Goal: Find specific page/section: Find specific page/section

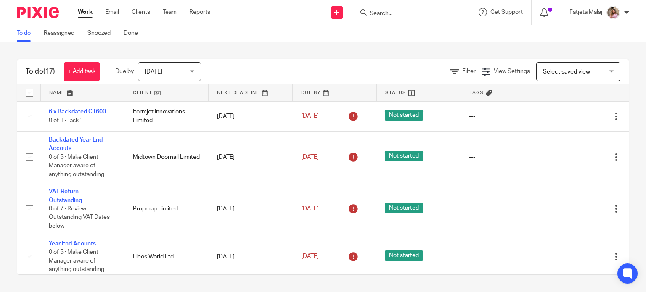
click at [416, 11] on input "Search" at bounding box center [407, 14] width 76 height 8
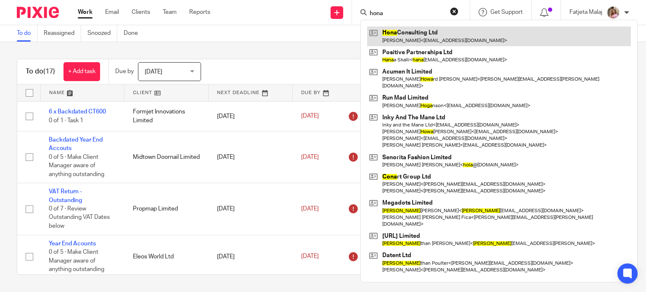
type input "hona"
click at [414, 42] on link at bounding box center [499, 35] width 264 height 19
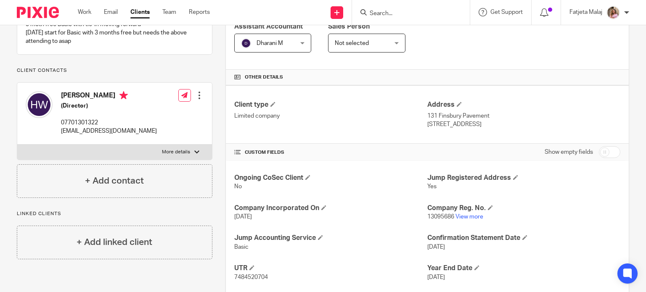
scroll to position [168, 0]
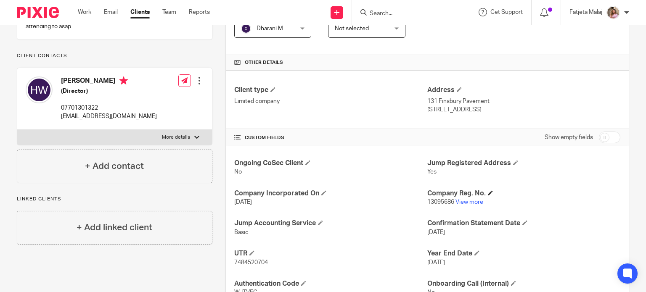
click at [464, 195] on h4 "Company Reg. No." at bounding box center [523, 193] width 193 height 9
click at [464, 200] on link "View more" at bounding box center [469, 202] width 28 height 6
click at [444, 7] on form at bounding box center [414, 12] width 90 height 11
click at [421, 16] on input "Search" at bounding box center [407, 14] width 76 height 8
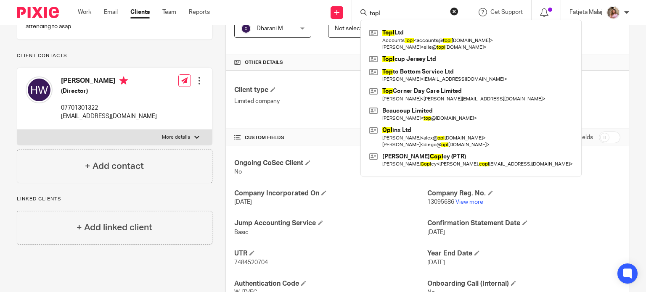
type input "topl"
click at [427, 20] on div "Topl Ltd Accounts Topl < accounts@ topl cup.com > Eleanor Humphrey < elle@ topl…" at bounding box center [470, 98] width 221 height 157
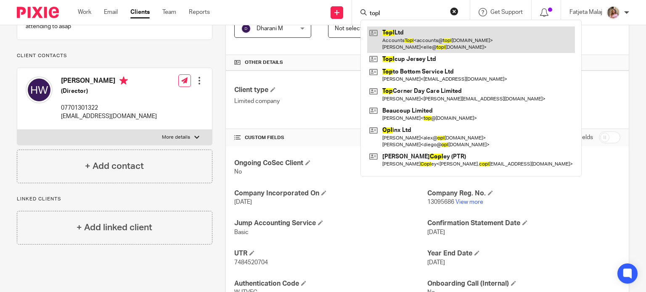
drag, startPoint x: 427, startPoint y: 20, endPoint x: 418, endPoint y: 36, distance: 18.5
click at [424, 26] on div "Topl Ltd Accounts Topl < accounts@ topl cup.com > Eleanor Humphrey < elle@ topl…" at bounding box center [470, 98] width 221 height 157
click at [418, 36] on link at bounding box center [471, 39] width 208 height 26
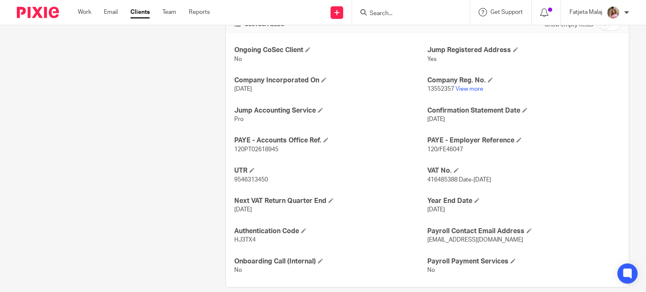
scroll to position [301, 0]
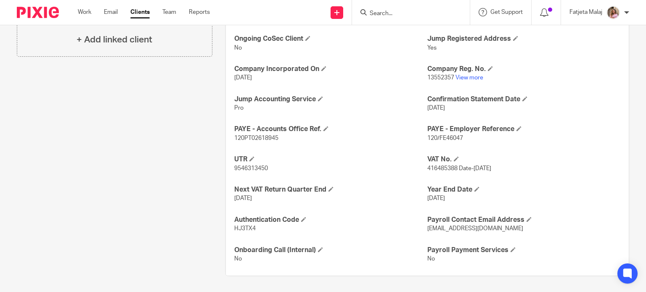
click at [463, 74] on p "13552357 View more" at bounding box center [523, 78] width 193 height 8
click at [461, 80] on p "13552357 View more" at bounding box center [523, 78] width 193 height 8
click at [463, 75] on link "View more" at bounding box center [469, 78] width 28 height 6
click at [427, 13] on input "Search" at bounding box center [407, 14] width 76 height 8
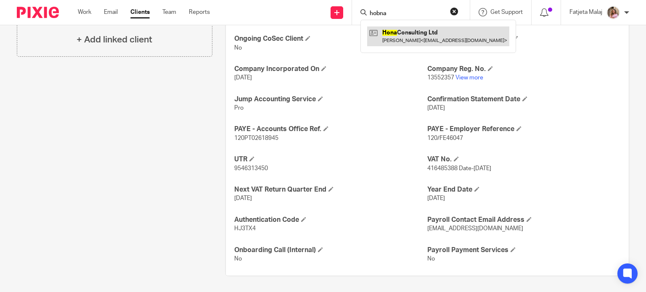
type input "hobna"
click at [443, 40] on link at bounding box center [438, 35] width 142 height 19
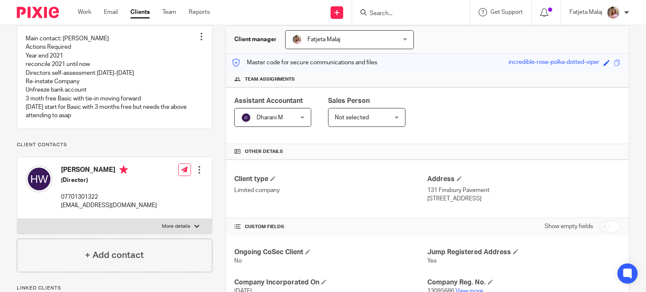
scroll to position [84, 0]
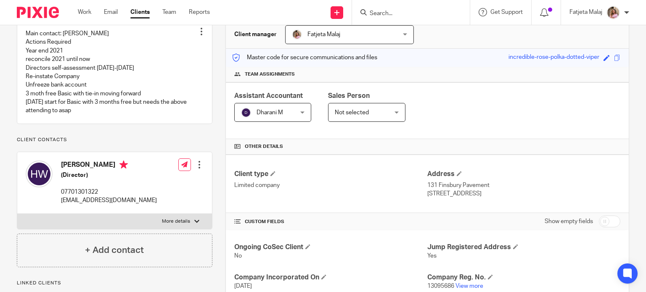
drag, startPoint x: 127, startPoint y: 169, endPoint x: 53, endPoint y: 169, distance: 74.0
click at [53, 169] on div "Holly Rebecca Waite (Director) 07701301322 hollycarterwaite@gmail.com" at bounding box center [91, 182] width 131 height 53
copy div "[PERSON_NAME]"
